Goal: Task Accomplishment & Management: Manage account settings

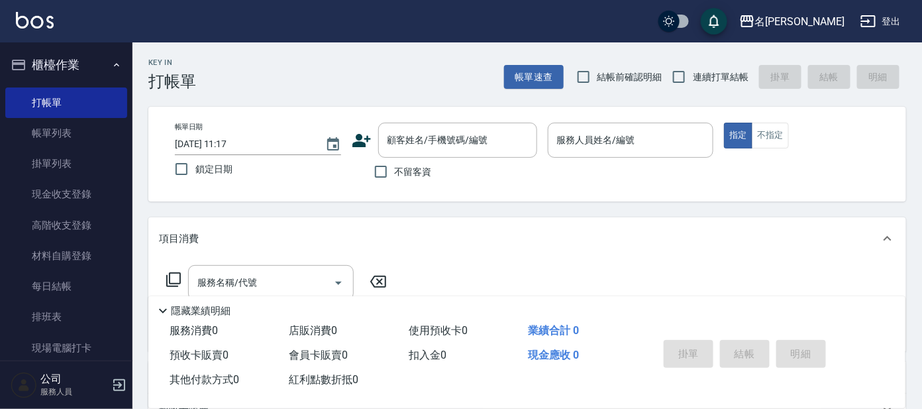
click at [716, 87] on label "連續打單結帳" at bounding box center [706, 77] width 83 height 28
click at [693, 87] on input "連續打單結帳" at bounding box center [679, 77] width 28 height 28
checkbox input "true"
click at [56, 127] on link "帳單列表" at bounding box center [66, 133] width 122 height 30
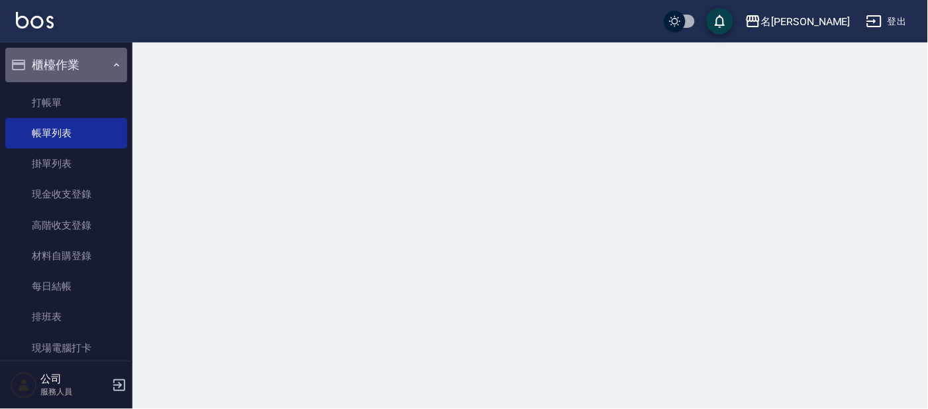
click at [68, 67] on button "櫃檯作業" at bounding box center [66, 65] width 122 height 34
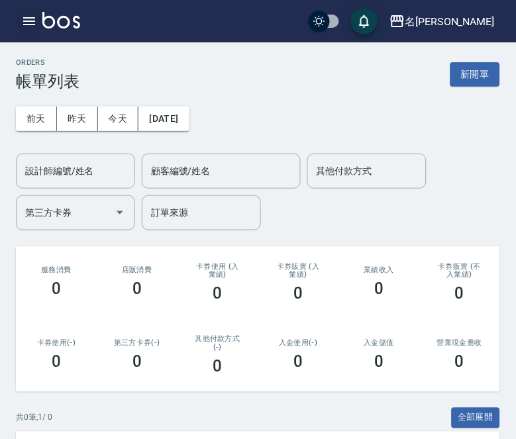
click at [23, 19] on icon "button" at bounding box center [29, 21] width 16 height 16
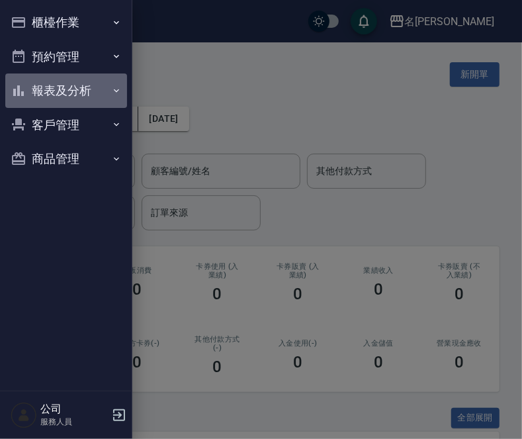
click at [52, 93] on button "報表及分析" at bounding box center [66, 90] width 122 height 34
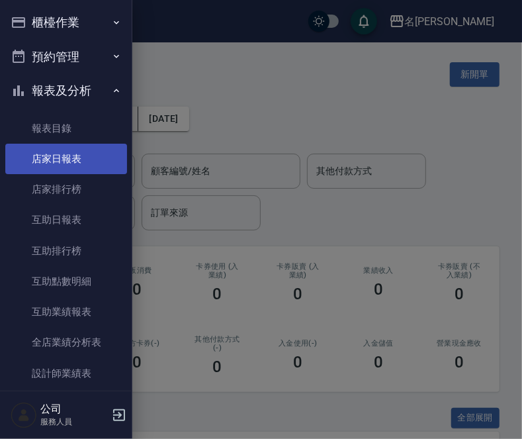
click at [58, 160] on link "店家日報表" at bounding box center [66, 159] width 122 height 30
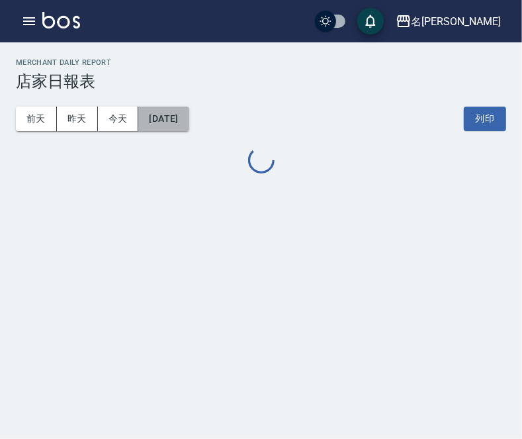
click at [177, 120] on button "[DATE]" at bounding box center [163, 119] width 50 height 24
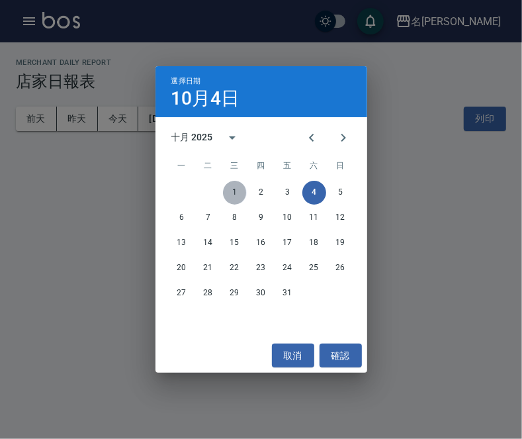
click at [226, 187] on button "1" at bounding box center [235, 193] width 24 height 24
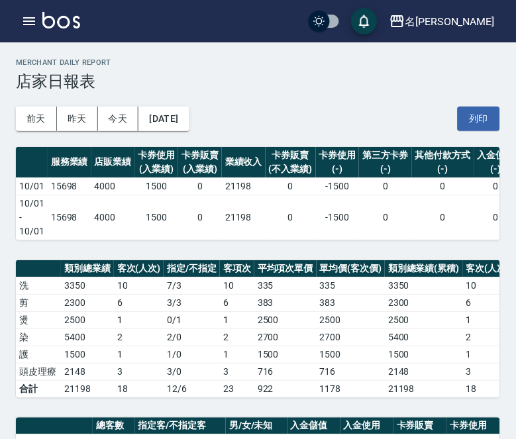
click at [258, 218] on td "21198" at bounding box center [244, 217] width 44 height 45
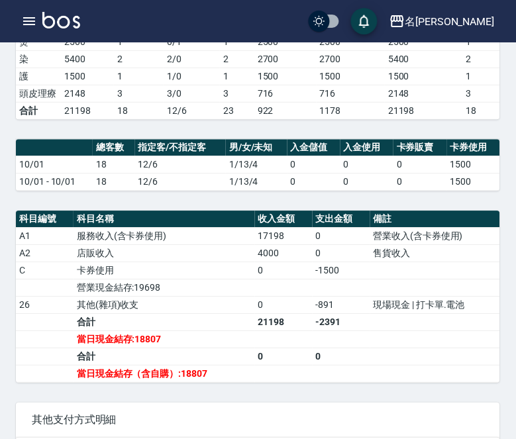
scroll to position [330, 0]
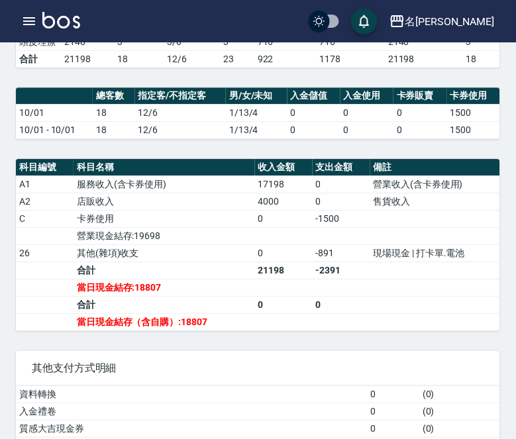
click at [123, 138] on td "18" at bounding box center [114, 129] width 42 height 17
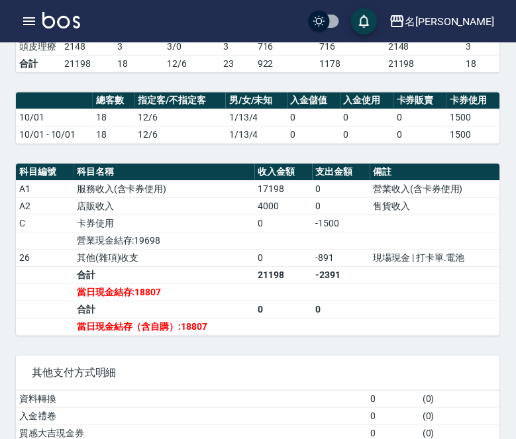
scroll to position [248, 0]
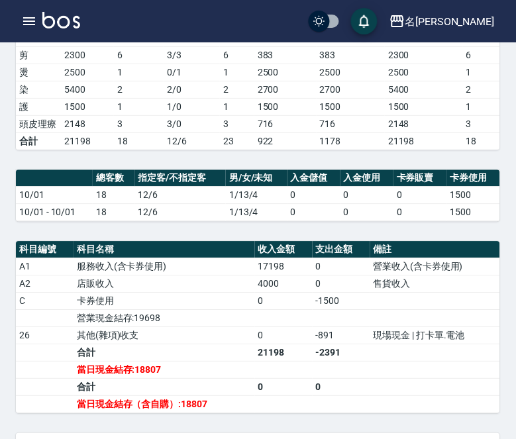
click at [367, 181] on div "名留大龍 [DATE] 店家日報表 列印時間： [DATE][PHONE_NUMBER]:03 Merchant Daily Report 店家日報表 [DA…" at bounding box center [258, 318] width 516 height 1046
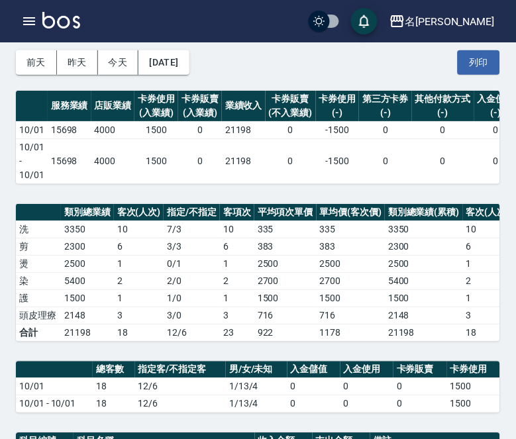
scroll to position [0, 0]
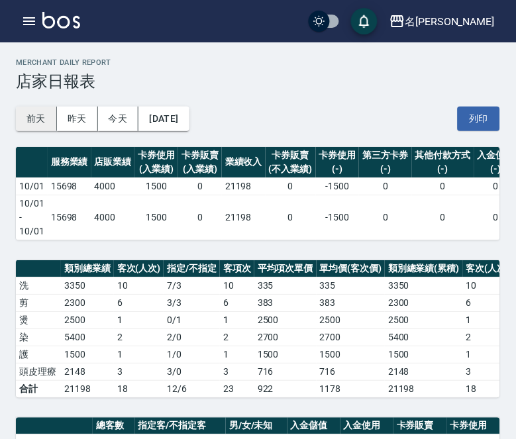
click at [39, 116] on button "前天" at bounding box center [36, 119] width 41 height 24
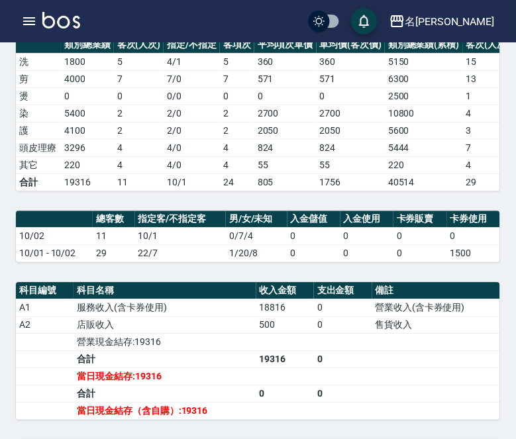
scroll to position [248, 0]
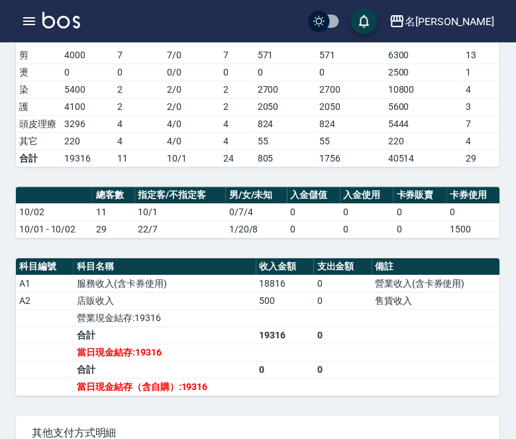
click at [209, 126] on td "4 / 0" at bounding box center [192, 123] width 56 height 17
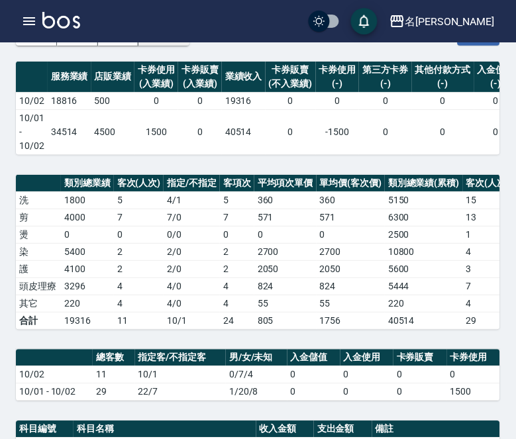
scroll to position [0, 0]
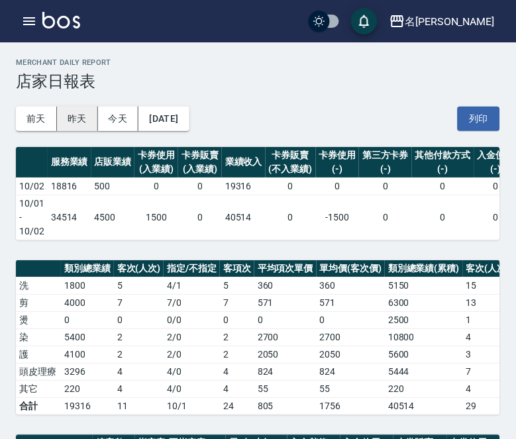
click at [77, 112] on button "昨天" at bounding box center [77, 119] width 41 height 24
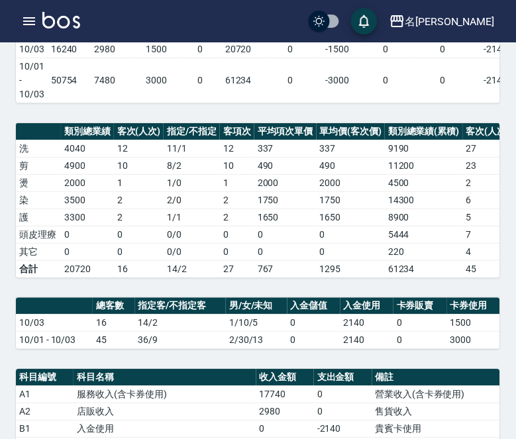
scroll to position [165, 0]
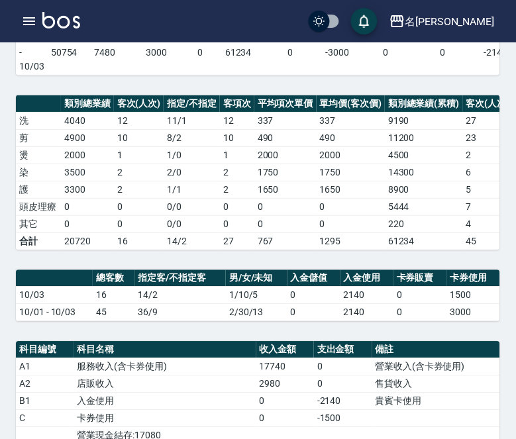
click at [177, 215] on td "0 / 0" at bounding box center [192, 206] width 56 height 17
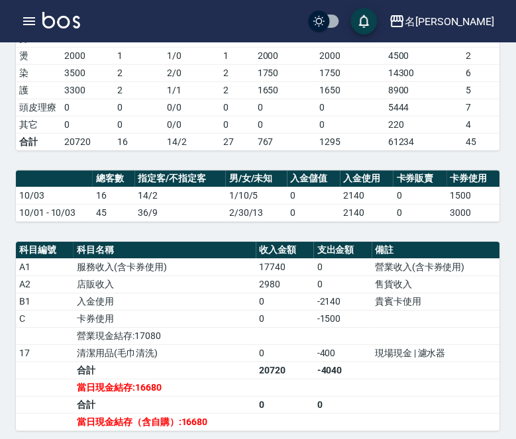
scroll to position [269, 0]
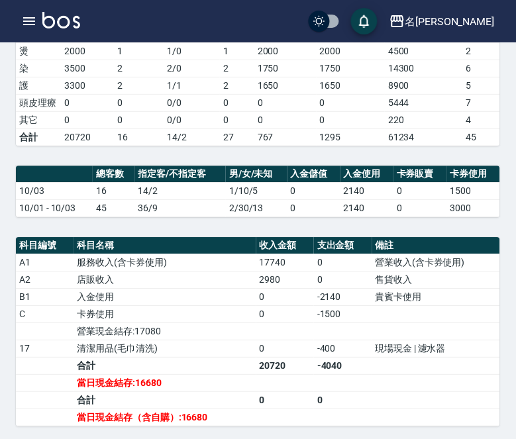
click at [483, 145] on td "45" at bounding box center [500, 136] width 75 height 17
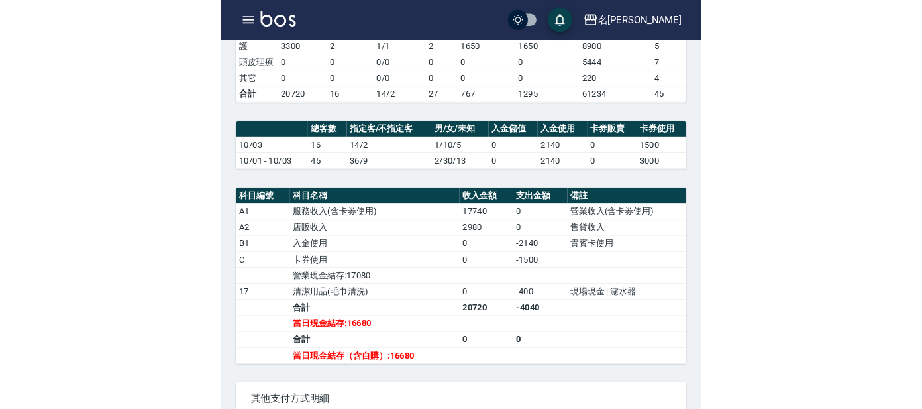
scroll to position [313, 0]
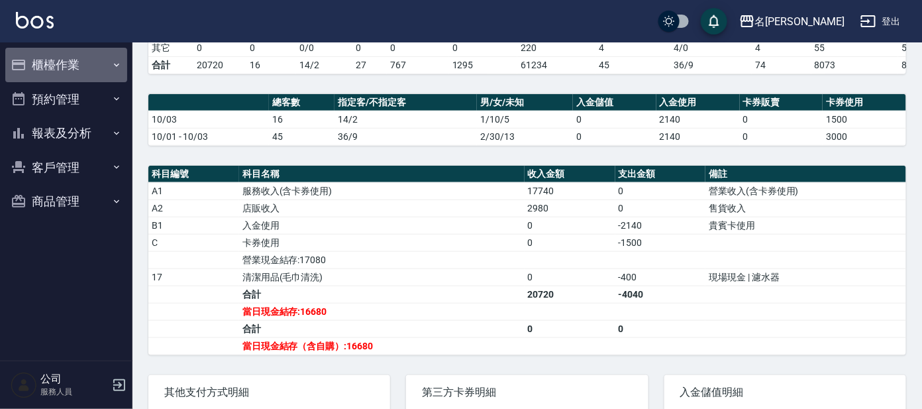
click at [70, 67] on button "櫃檯作業" at bounding box center [66, 65] width 122 height 34
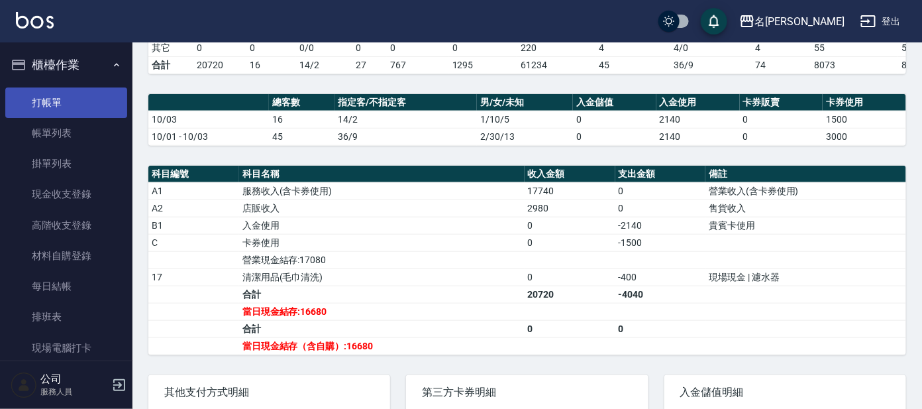
click at [69, 105] on link "打帳單" at bounding box center [66, 102] width 122 height 30
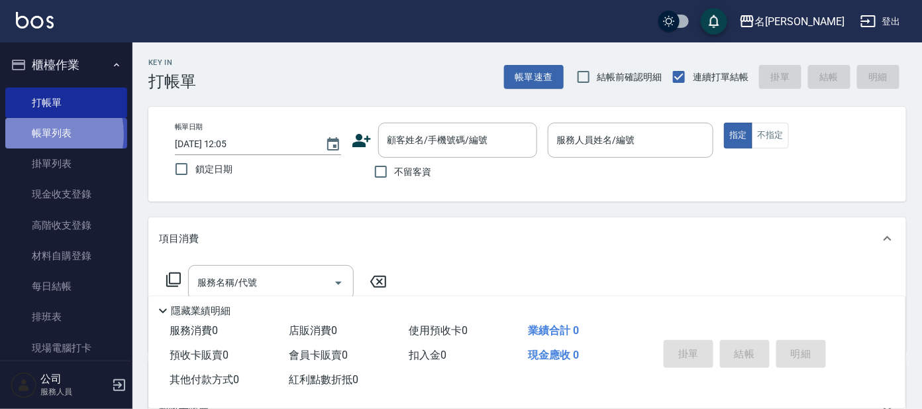
click at [37, 134] on link "帳單列表" at bounding box center [66, 133] width 122 height 30
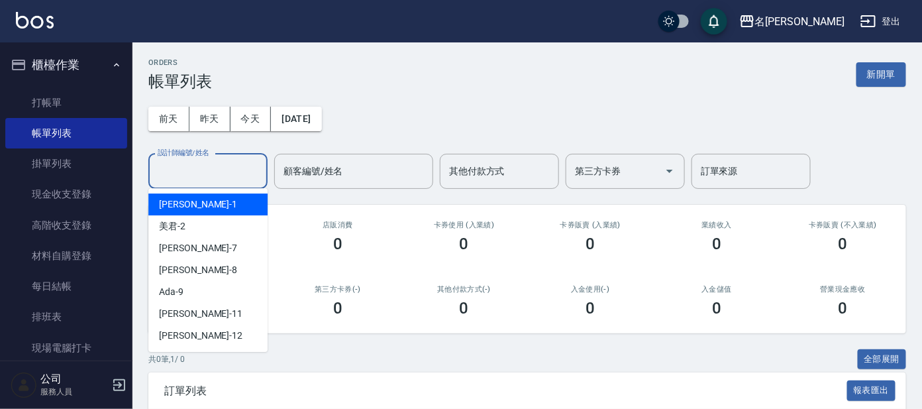
click at [207, 161] on div "設計師編號/姓名 設計師編號/姓名" at bounding box center [207, 171] width 119 height 35
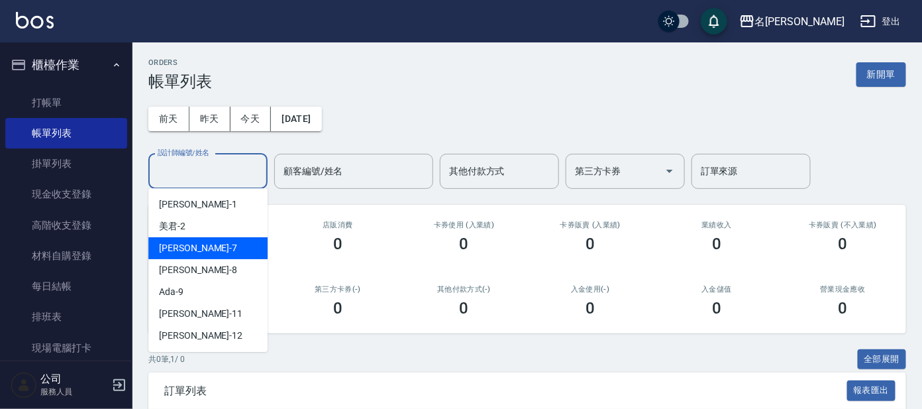
click at [196, 260] on div "[PERSON_NAME] -8" at bounding box center [207, 270] width 119 height 22
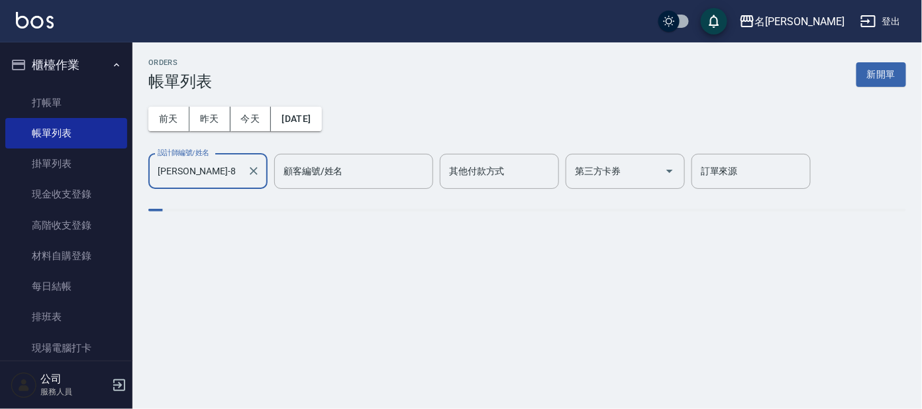
type input "[PERSON_NAME]-8"
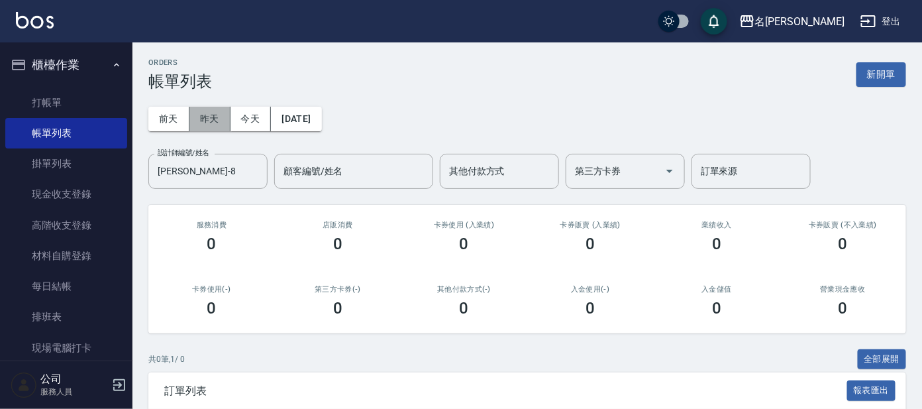
click at [207, 119] on button "昨天" at bounding box center [209, 119] width 41 height 24
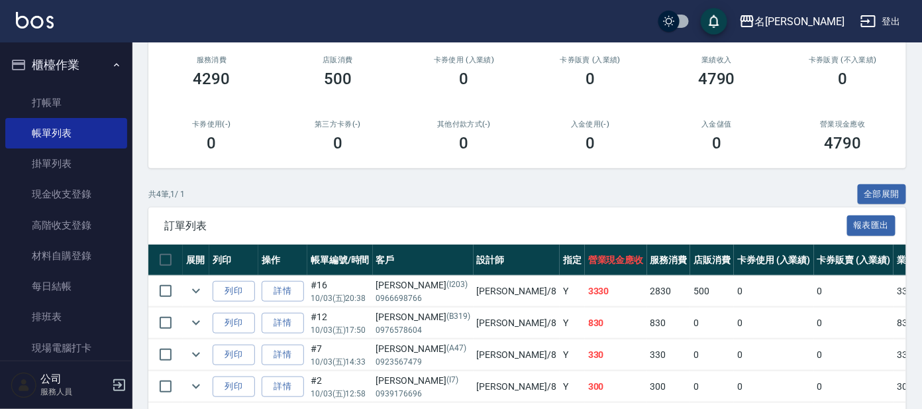
scroll to position [139, 0]
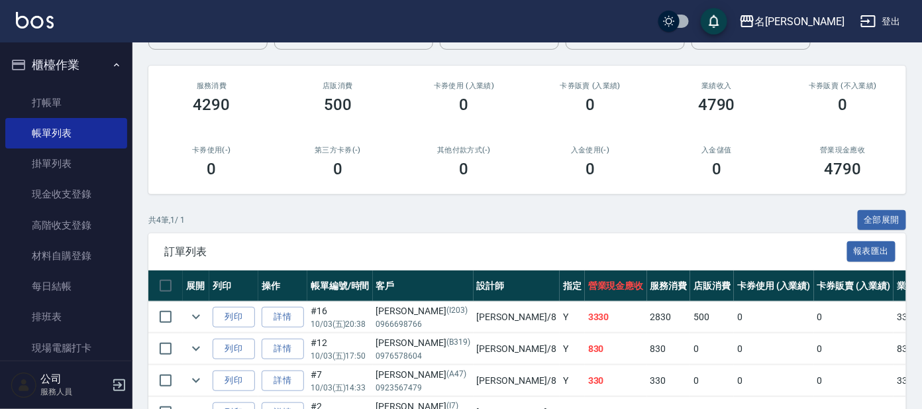
click at [189, 335] on td at bounding box center [196, 348] width 26 height 31
click at [190, 346] on icon "expand row" at bounding box center [196, 348] width 16 height 16
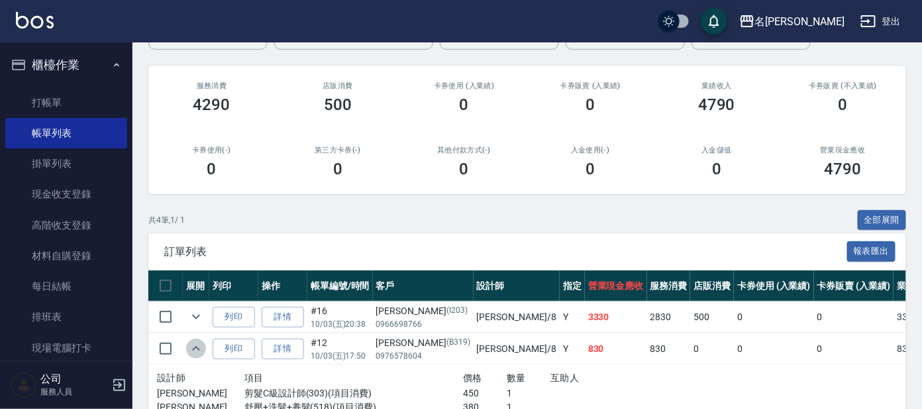
click at [190, 346] on icon "expand row" at bounding box center [196, 348] width 16 height 16
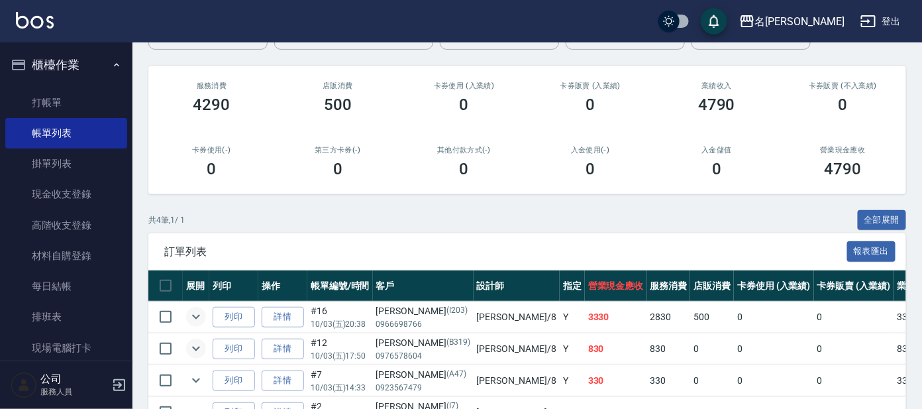
click at [188, 311] on button "expand row" at bounding box center [196, 317] width 20 height 20
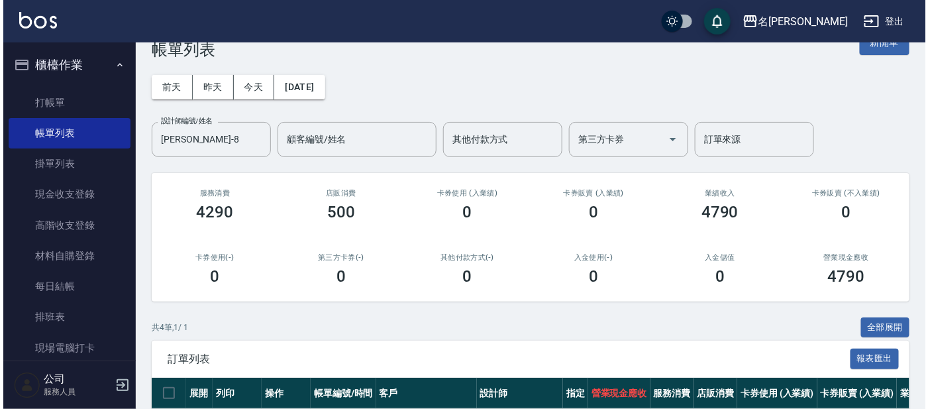
scroll to position [0, 0]
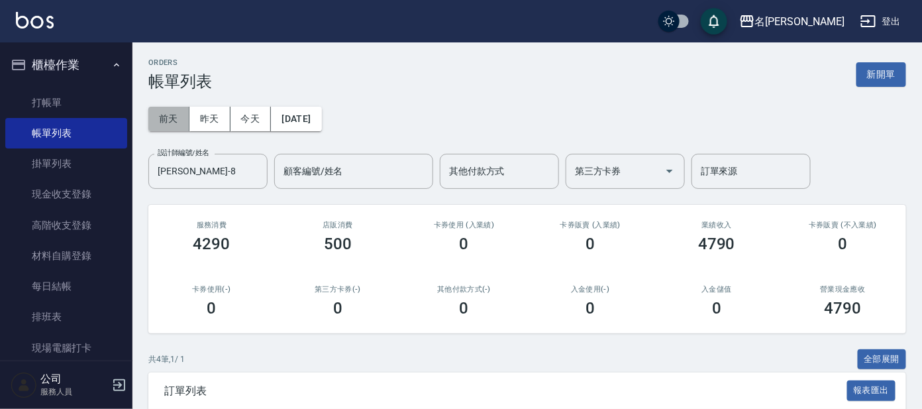
click at [158, 122] on button "前天" at bounding box center [168, 119] width 41 height 24
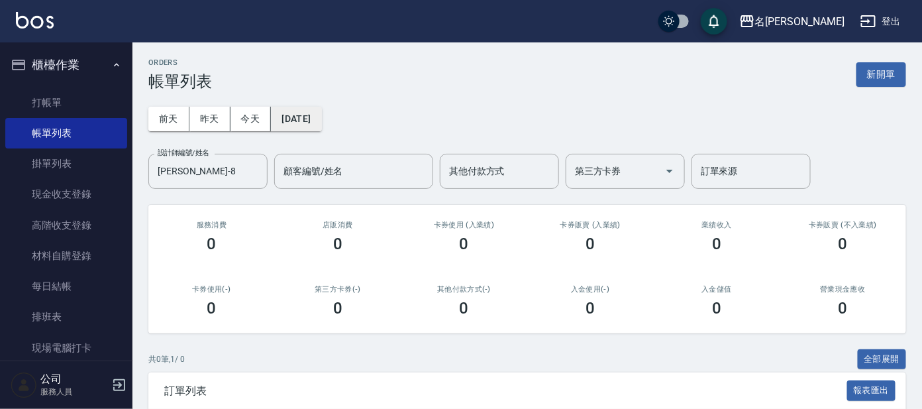
click at [276, 114] on button "[DATE]" at bounding box center [296, 119] width 50 height 24
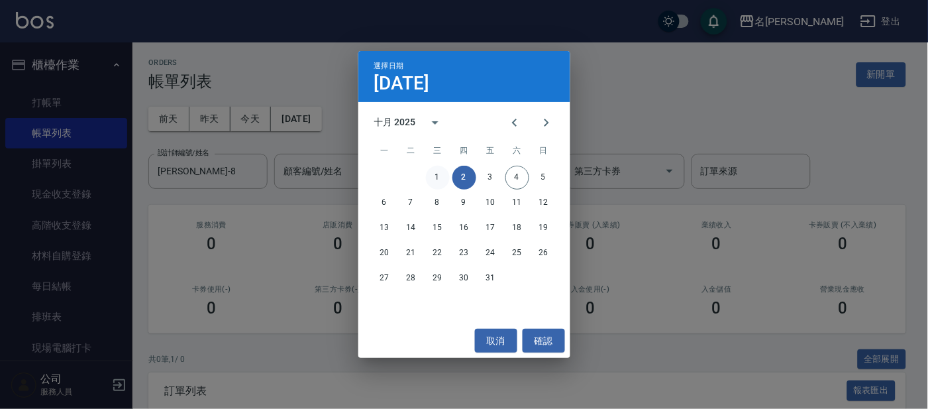
click at [435, 177] on button "1" at bounding box center [438, 178] width 24 height 24
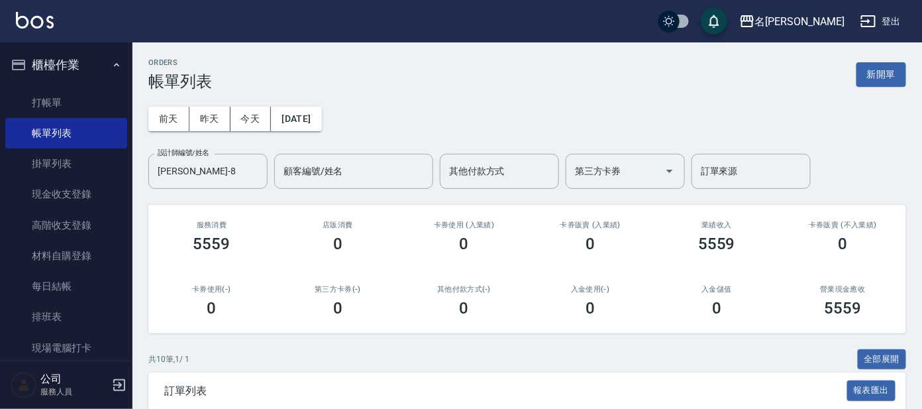
click at [74, 58] on button "櫃檯作業" at bounding box center [66, 65] width 122 height 34
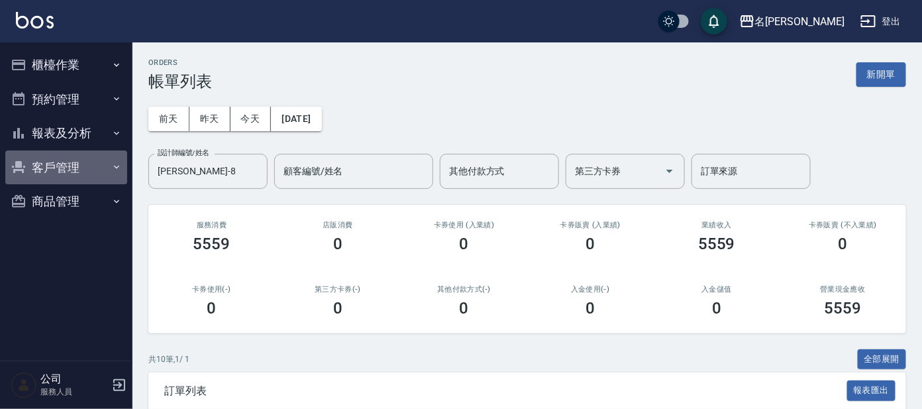
click at [71, 178] on button "客戶管理" at bounding box center [66, 167] width 122 height 34
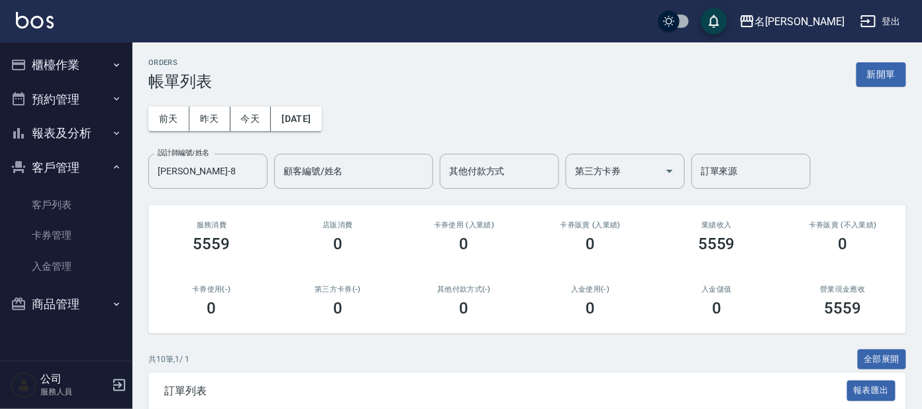
click at [61, 170] on button "客戶管理" at bounding box center [66, 167] width 122 height 34
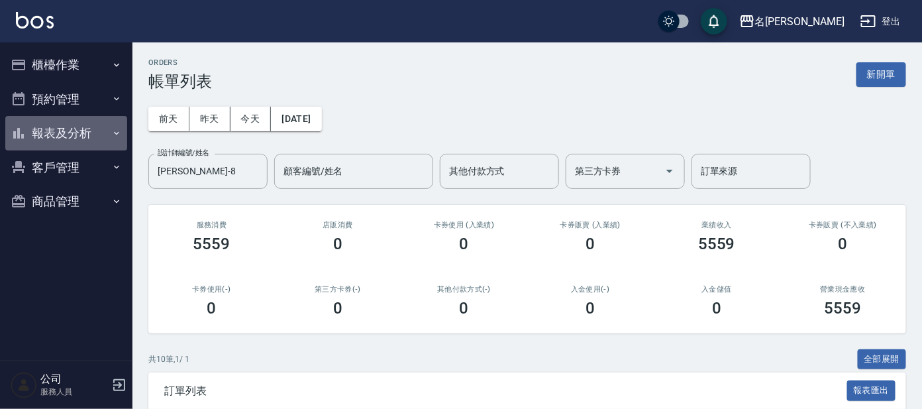
click at [73, 139] on button "報表及分析" at bounding box center [66, 133] width 122 height 34
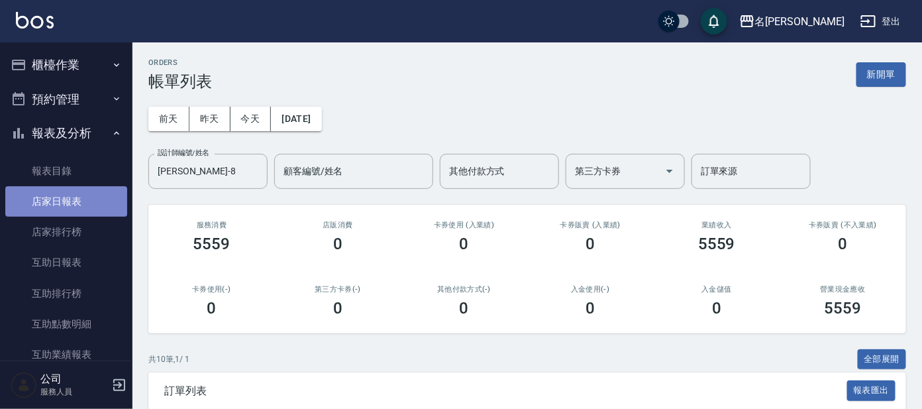
click at [75, 191] on link "店家日報表" at bounding box center [66, 201] width 122 height 30
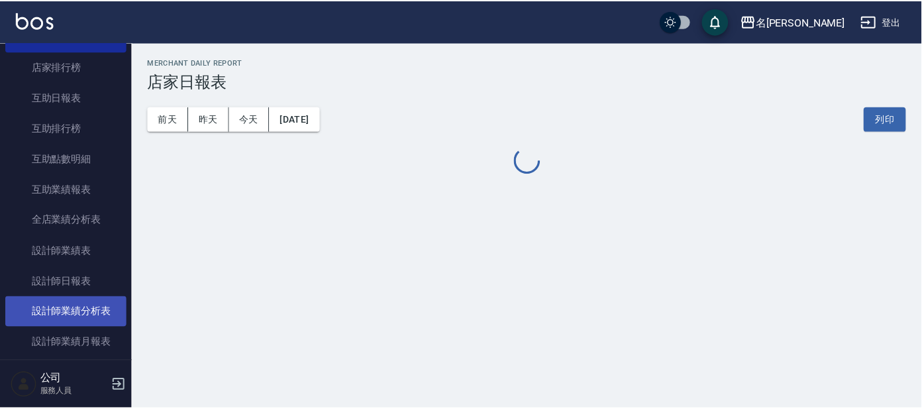
scroll to position [248, 0]
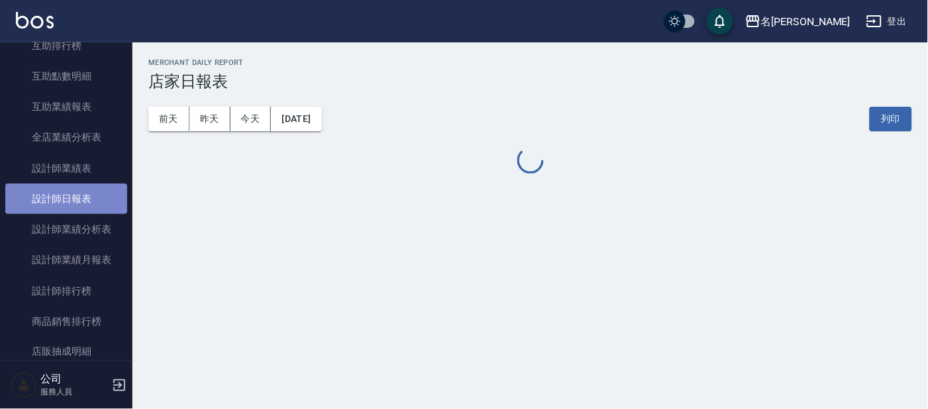
click at [71, 205] on link "設計師日報表" at bounding box center [66, 198] width 122 height 30
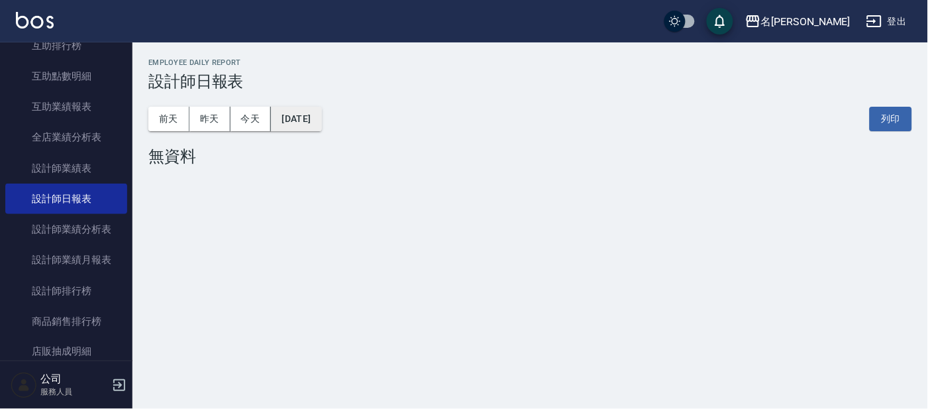
click at [307, 121] on button "[DATE]" at bounding box center [296, 119] width 50 height 24
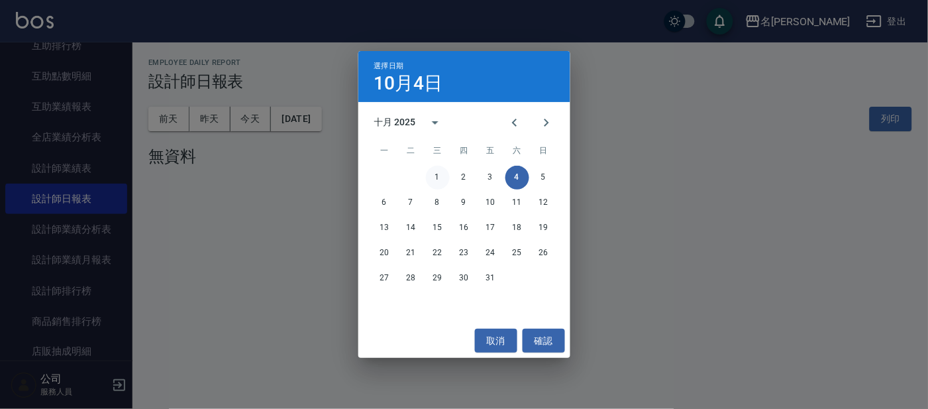
drag, startPoint x: 424, startPoint y: 179, endPoint x: 434, endPoint y: 179, distance: 9.3
click at [434, 179] on div "1 2 3 4 5" at bounding box center [464, 178] width 212 height 24
click at [445, 177] on div "1 2 3 4 5" at bounding box center [464, 178] width 212 height 24
click at [442, 176] on button "1" at bounding box center [438, 178] width 24 height 24
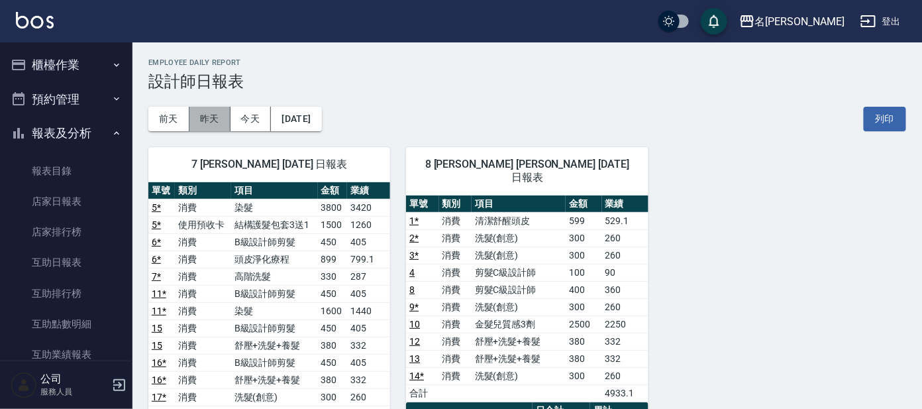
click at [199, 114] on button "昨天" at bounding box center [209, 119] width 41 height 24
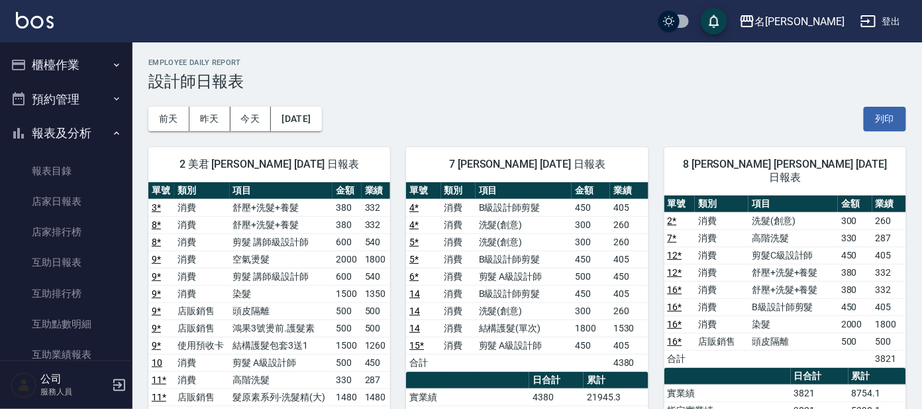
click at [51, 124] on button "報表及分析" at bounding box center [66, 133] width 122 height 34
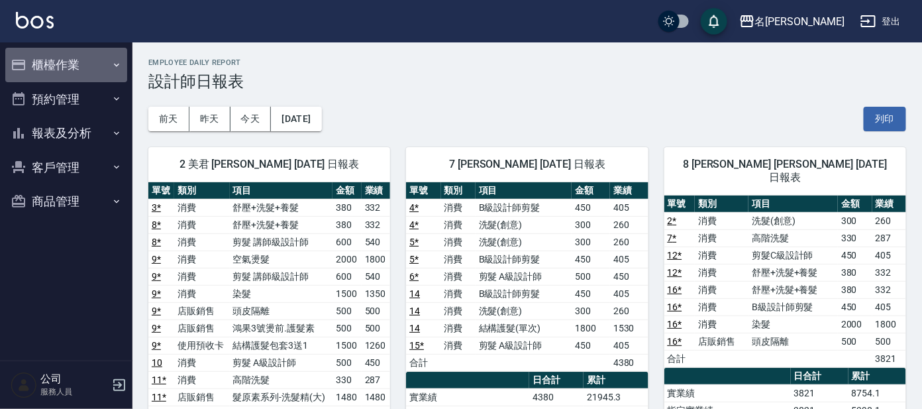
click at [58, 64] on button "櫃檯作業" at bounding box center [66, 65] width 122 height 34
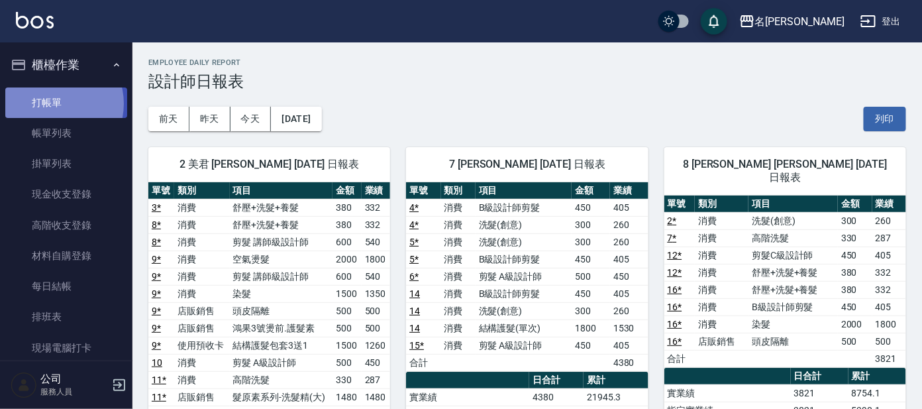
click at [54, 103] on link "打帳單" at bounding box center [66, 102] width 122 height 30
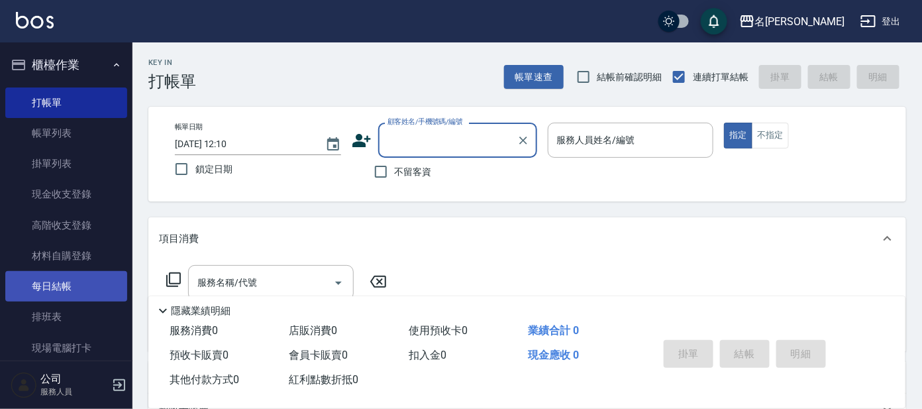
scroll to position [159, 0]
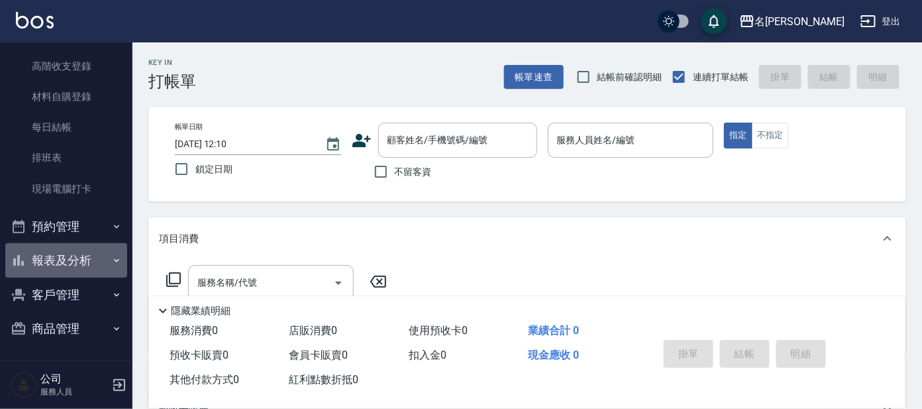
click at [98, 264] on button "報表及分析" at bounding box center [66, 260] width 122 height 34
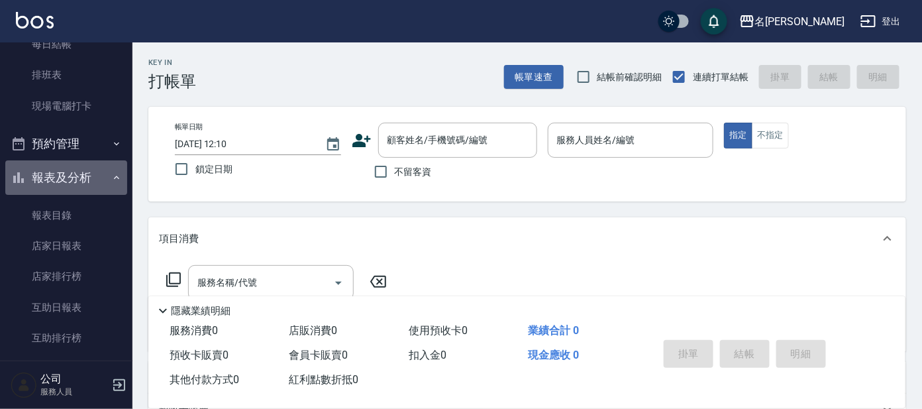
click at [85, 181] on button "報表及分析" at bounding box center [66, 177] width 122 height 34
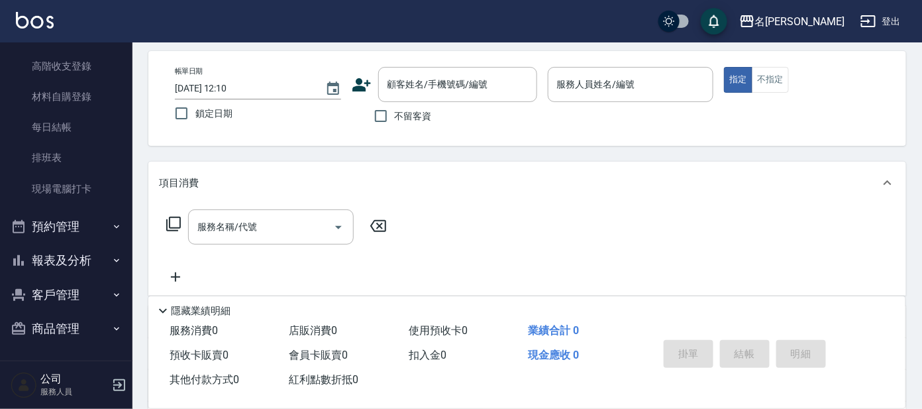
scroll to position [82, 0]
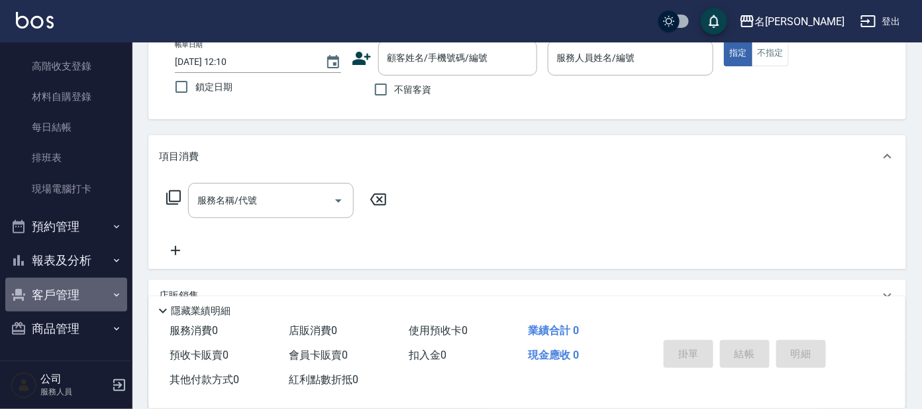
drag, startPoint x: 68, startPoint y: 291, endPoint x: 75, endPoint y: 291, distance: 7.3
click at [70, 292] on button "客戶管理" at bounding box center [66, 294] width 122 height 34
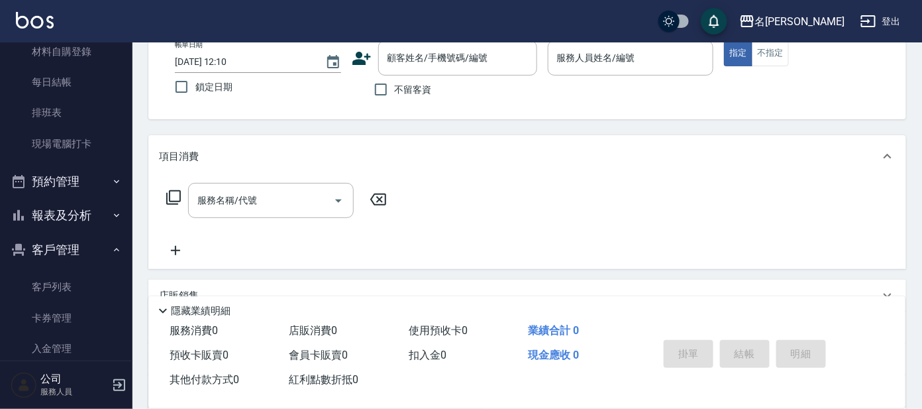
scroll to position [257, 0]
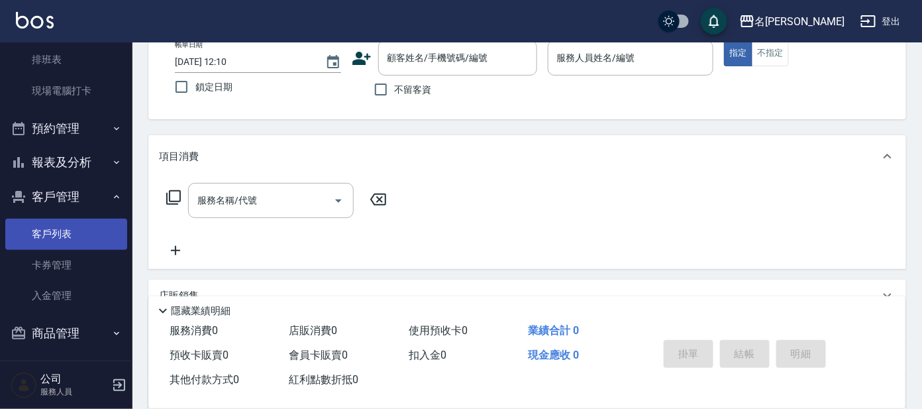
click at [67, 237] on link "客戶列表" at bounding box center [66, 234] width 122 height 30
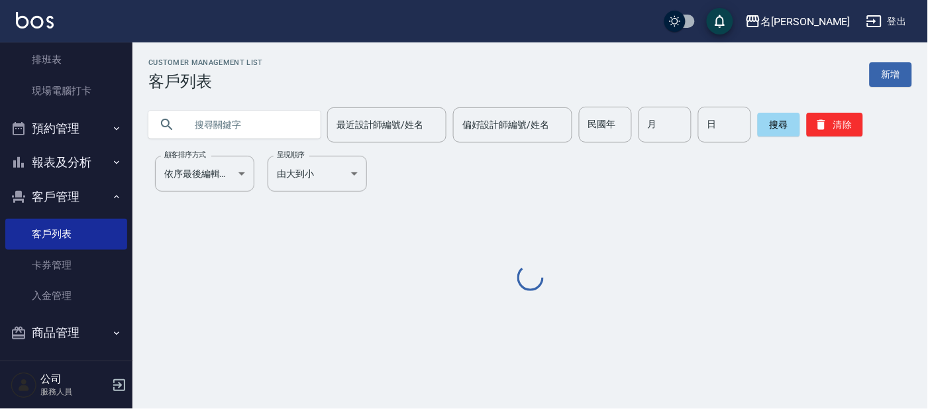
click at [219, 118] on input "text" at bounding box center [247, 125] width 124 height 36
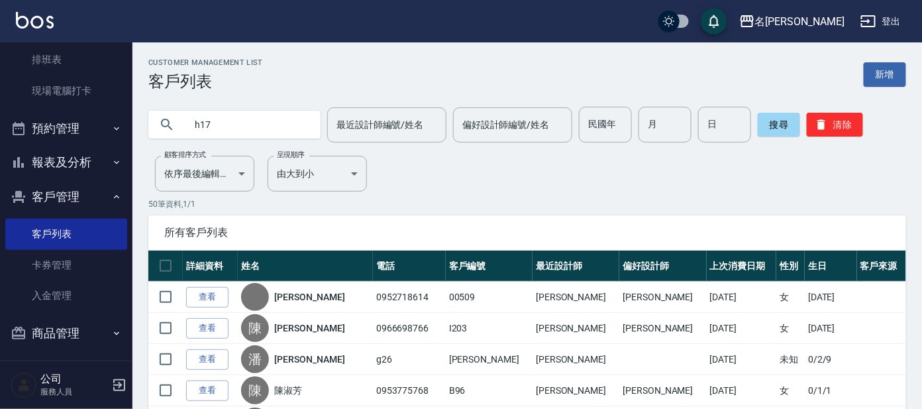
type input "h17"
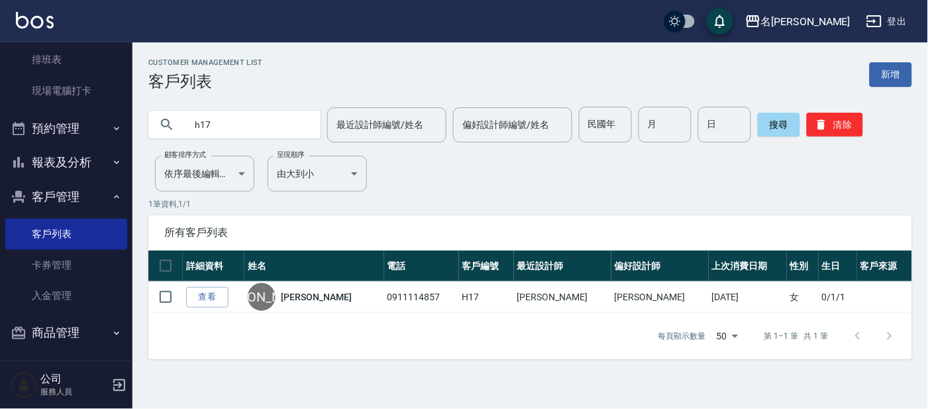
drag, startPoint x: 193, startPoint y: 335, endPoint x: 197, endPoint y: 320, distance: 15.1
click at [195, 324] on div "每頁顯示數量 50 50 第 1–1 筆 共 1 筆" at bounding box center [529, 336] width 763 height 46
click at [219, 295] on link "查看" at bounding box center [207, 297] width 42 height 21
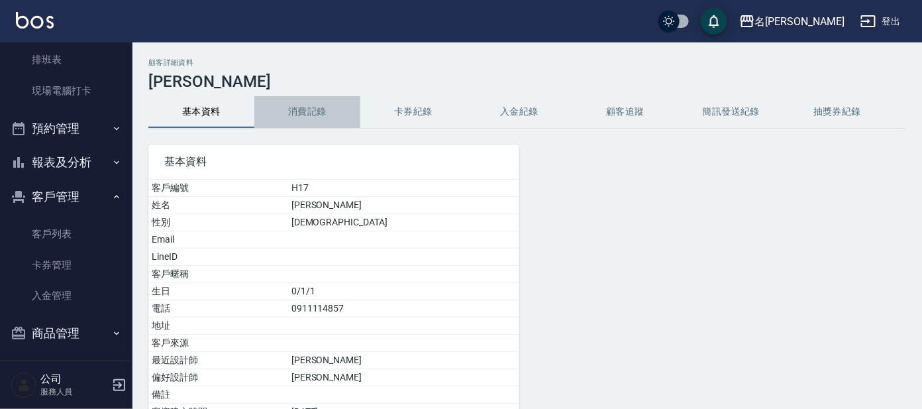
click at [301, 111] on button "消費記錄" at bounding box center [307, 112] width 106 height 32
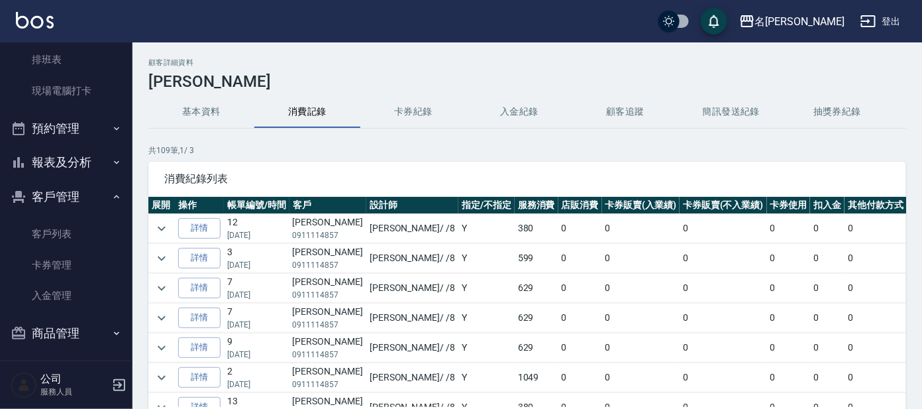
click at [81, 192] on button "客戶管理" at bounding box center [66, 196] width 122 height 34
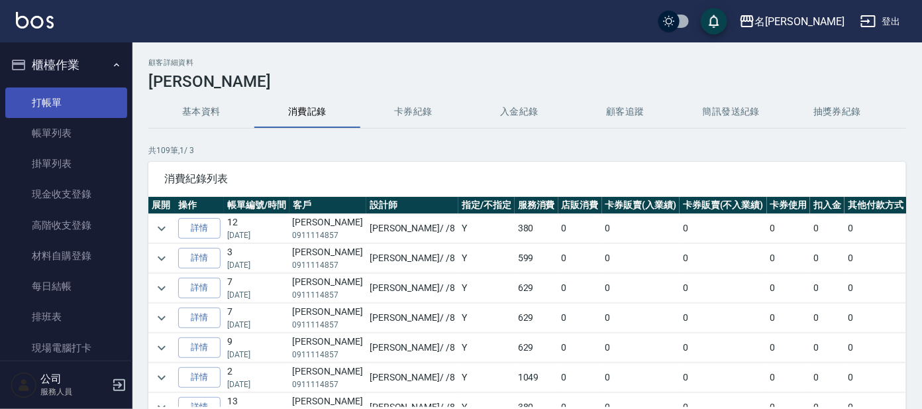
click at [56, 110] on link "打帳單" at bounding box center [66, 102] width 122 height 30
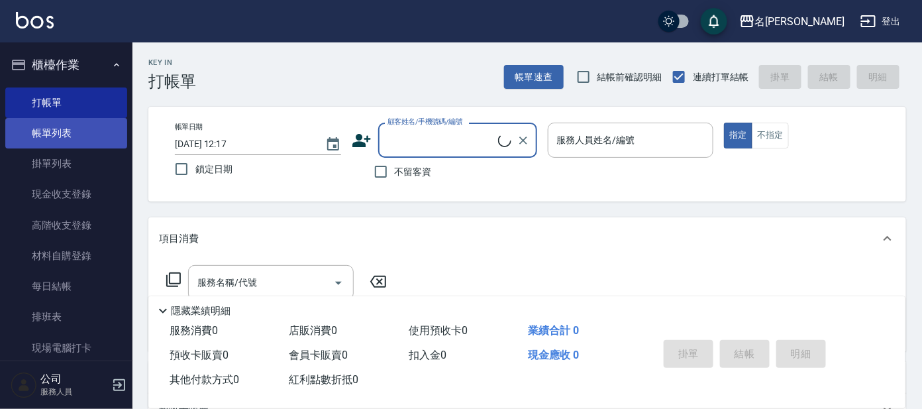
click at [51, 136] on link "帳單列表" at bounding box center [66, 133] width 122 height 30
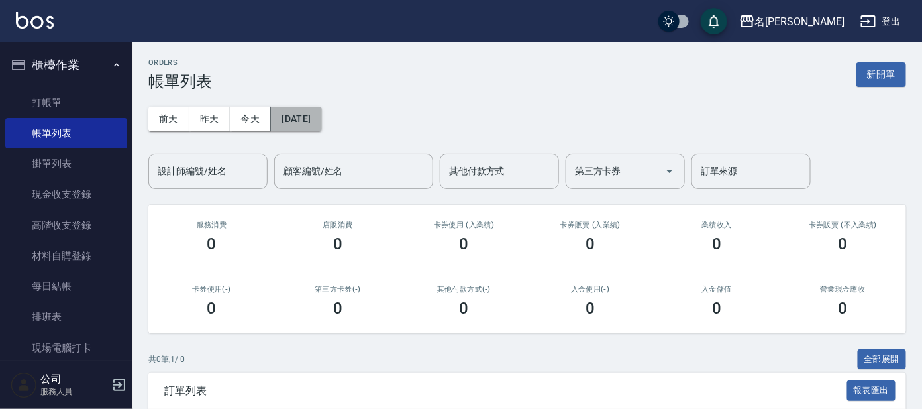
click at [308, 122] on button "[DATE]" at bounding box center [296, 119] width 50 height 24
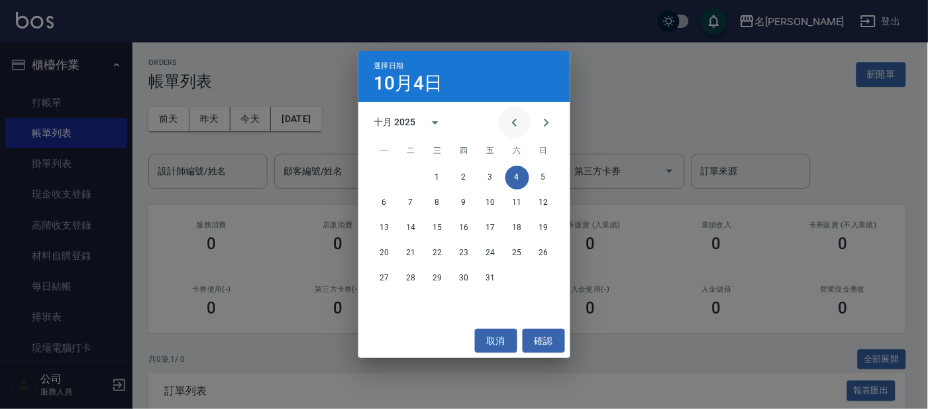
click at [508, 127] on icon "Previous month" at bounding box center [515, 123] width 16 height 16
drag, startPoint x: 409, startPoint y: 277, endPoint x: 415, endPoint y: 269, distance: 9.0
click at [411, 276] on button "30" at bounding box center [411, 278] width 24 height 24
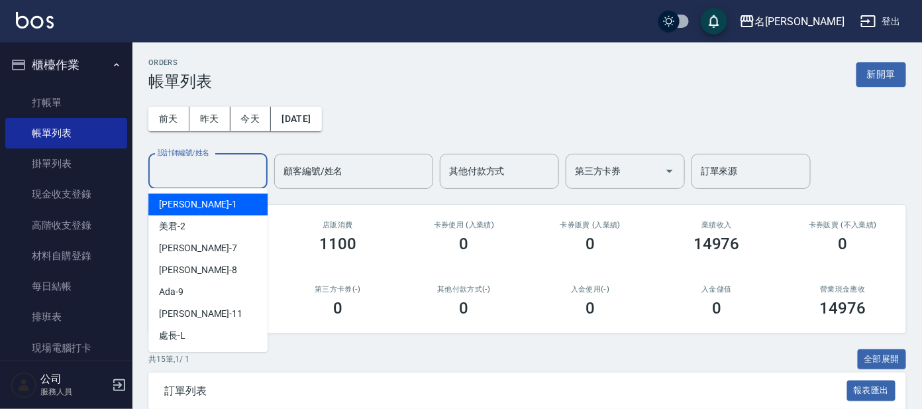
click at [224, 180] on input "設計師編號/姓名" at bounding box center [207, 171] width 107 height 23
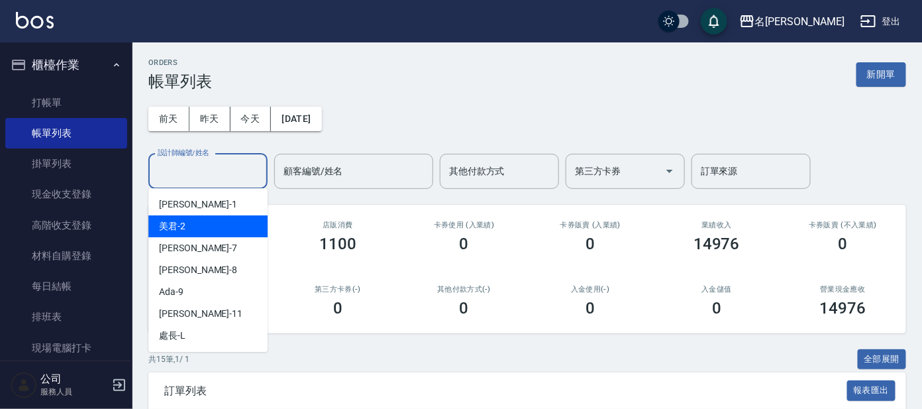
click at [207, 226] on div "美君 -2" at bounding box center [207, 226] width 119 height 22
type input "美君-2"
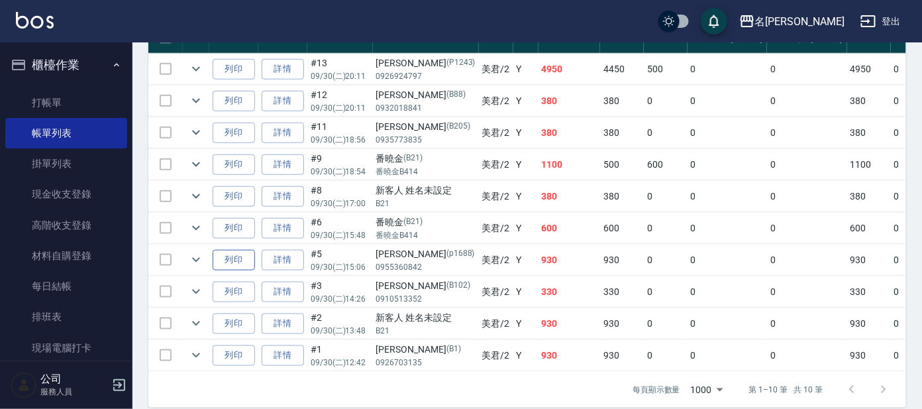
scroll to position [413, 0]
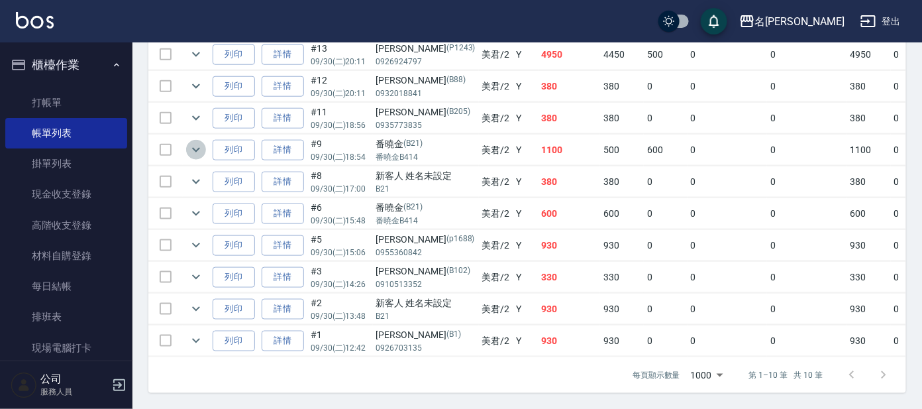
click at [193, 142] on icon "expand row" at bounding box center [196, 150] width 16 height 16
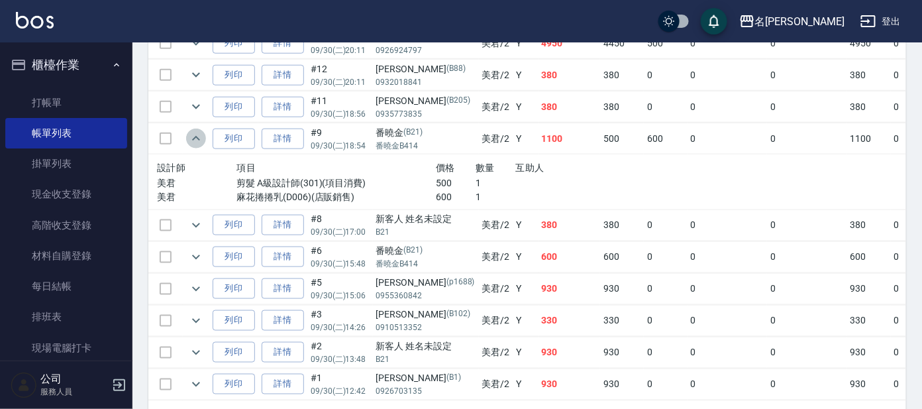
click at [193, 138] on icon "expand row" at bounding box center [196, 138] width 8 height 5
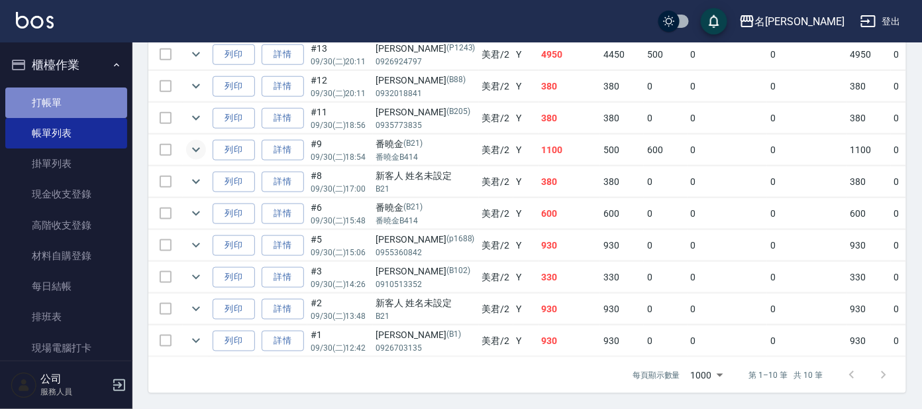
click at [87, 97] on link "打帳單" at bounding box center [66, 102] width 122 height 30
